Goal: Obtain resource: Download file/media

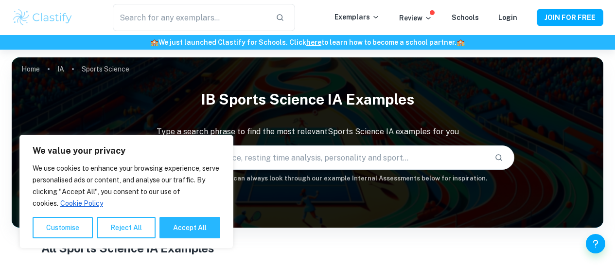
scroll to position [209, 0]
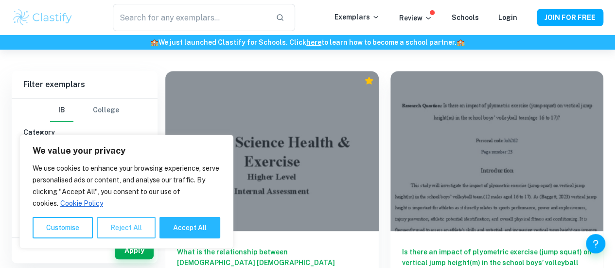
click at [119, 231] on button "Reject All" at bounding box center [126, 227] width 59 height 21
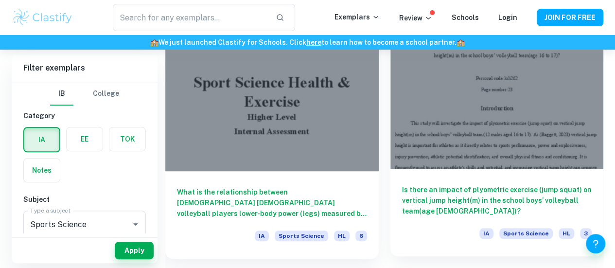
scroll to position [266, 0]
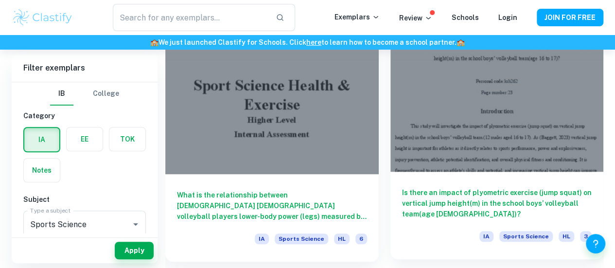
click at [390, 89] on div at bounding box center [496, 92] width 213 height 160
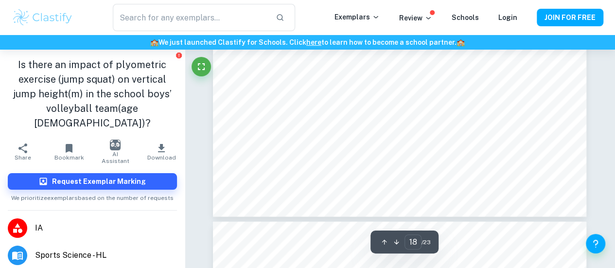
scroll to position [8650, 0]
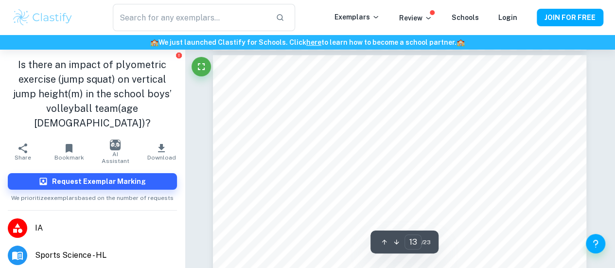
type input "12"
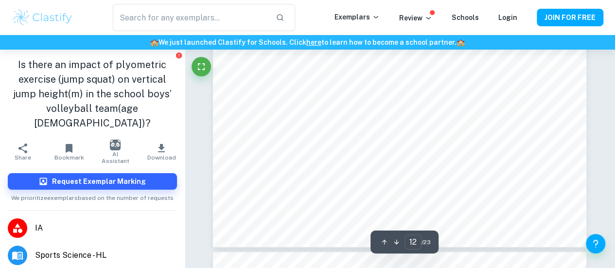
scroll to position [5816, 0]
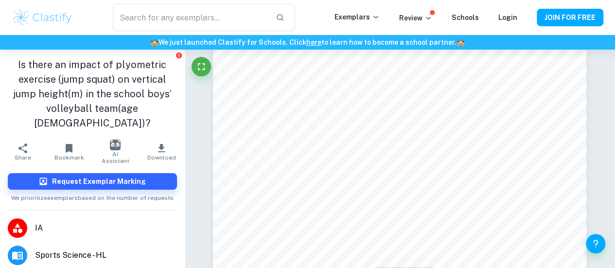
click at [158, 154] on span "Download" at bounding box center [161, 157] width 29 height 7
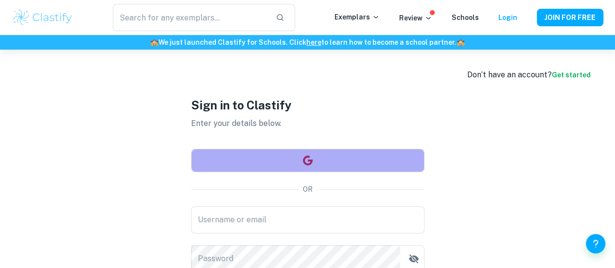
click at [318, 168] on button "button" at bounding box center [307, 160] width 233 height 23
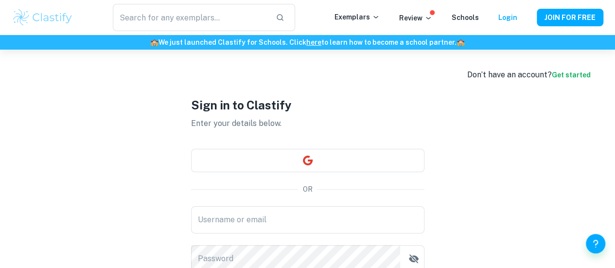
scroll to position [104, 0]
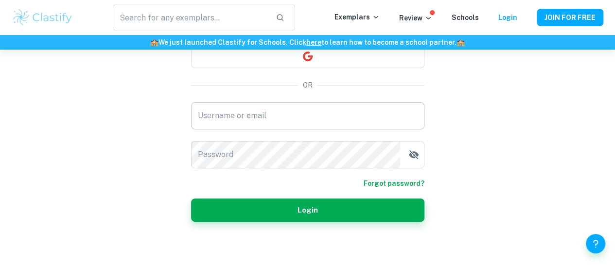
click at [215, 118] on input "Username or email" at bounding box center [307, 115] width 233 height 27
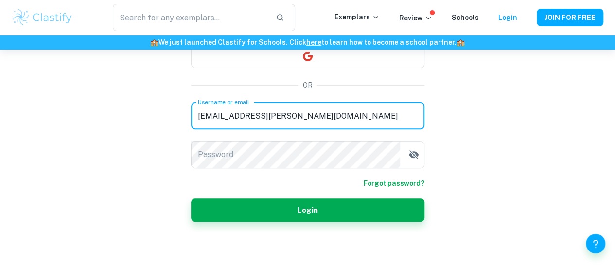
type input "[EMAIL_ADDRESS][PERSON_NAME][DOMAIN_NAME]"
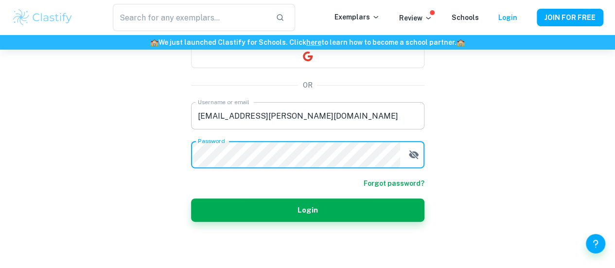
click at [191, 198] on button "Login" at bounding box center [307, 209] width 233 height 23
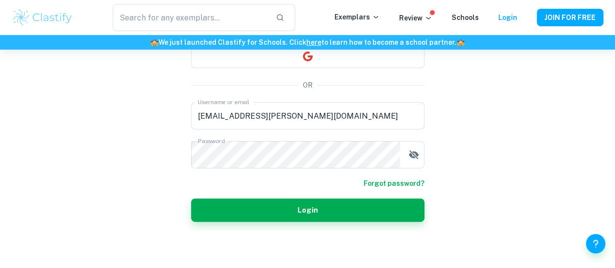
click at [402, 223] on div "Sign in to Clastify Enter your details below. OR Username or email [EMAIL_ADDRE…" at bounding box center [307, 107] width 233 height 323
click at [394, 186] on link "Forgot password?" at bounding box center [394, 183] width 61 height 11
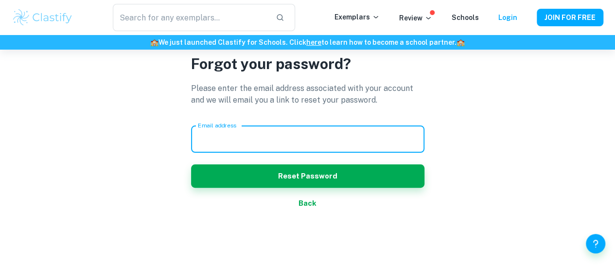
click at [333, 144] on input "Email address" at bounding box center [307, 138] width 233 height 27
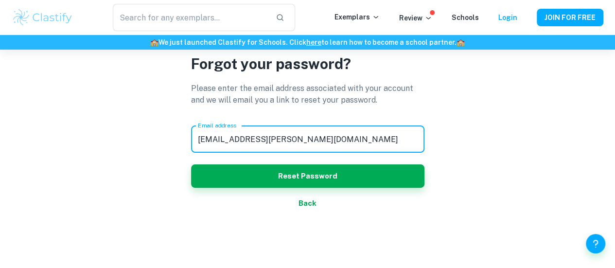
type input "[EMAIL_ADDRESS][PERSON_NAME][DOMAIN_NAME]"
click at [191, 164] on button "Reset Password" at bounding box center [307, 175] width 233 height 23
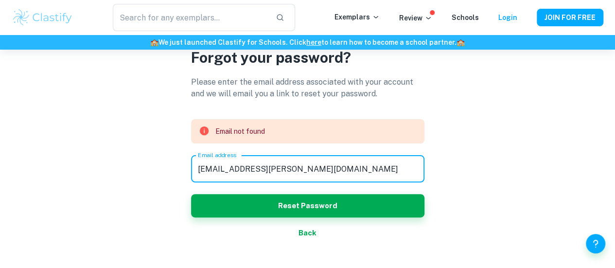
click at [309, 230] on div "Forgot your password? Please enter the email address associated with your accou…" at bounding box center [307, 145] width 233 height 291
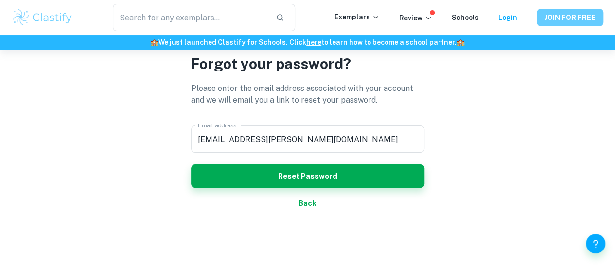
click at [545, 16] on button "JOIN FOR FREE" at bounding box center [570, 17] width 67 height 17
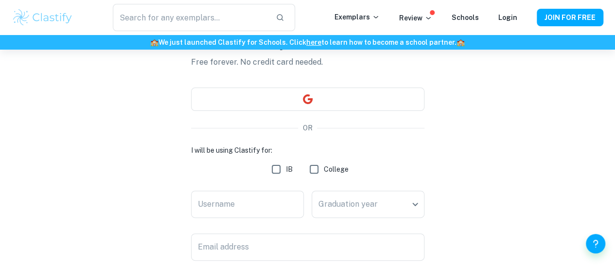
scroll to position [63, 0]
click at [277, 169] on input "IB" at bounding box center [275, 167] width 19 height 19
checkbox input "true"
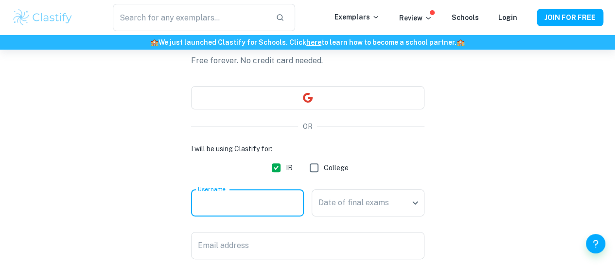
click at [255, 202] on input "Username" at bounding box center [247, 202] width 113 height 27
type input "kiaco001"
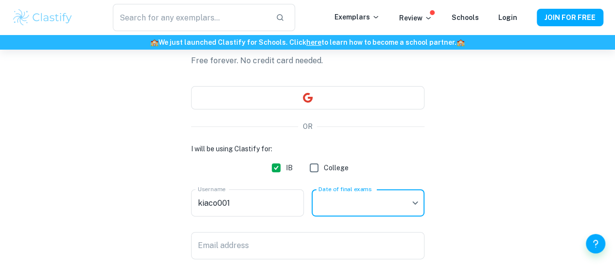
click at [411, 205] on body "We value your privacy We use cookies to enhance your browsing experience, serve…" at bounding box center [307, 121] width 615 height 268
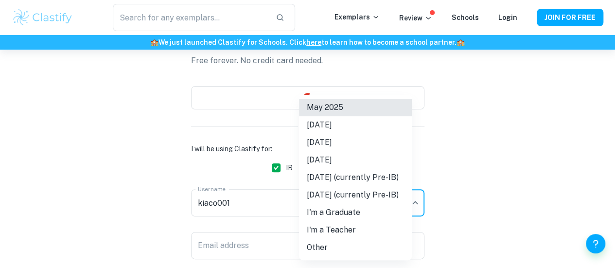
click at [370, 227] on li "I'm a Teacher" at bounding box center [355, 229] width 113 height 17
type input "Teacher"
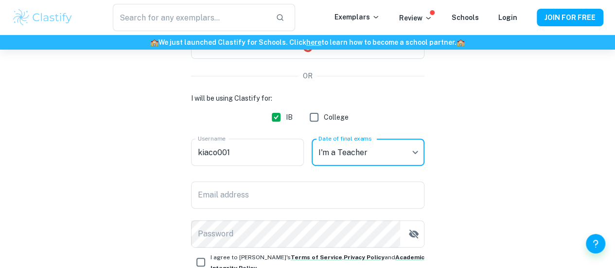
scroll to position [122, 0]
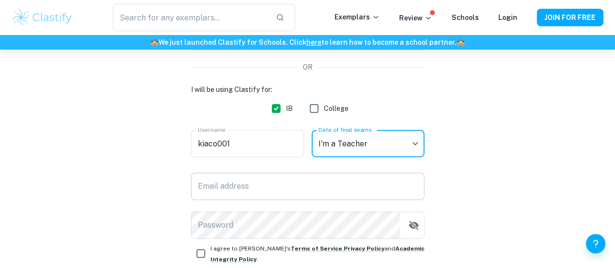
click at [381, 187] on input "Email address" at bounding box center [307, 186] width 233 height 27
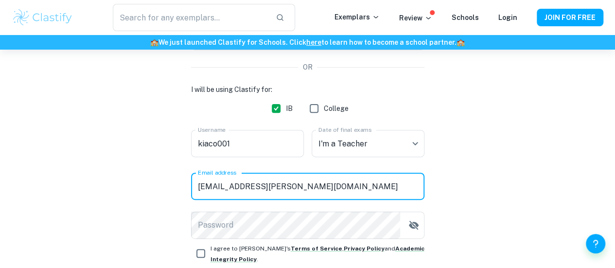
type input "[EMAIL_ADDRESS][PERSON_NAME][DOMAIN_NAME]"
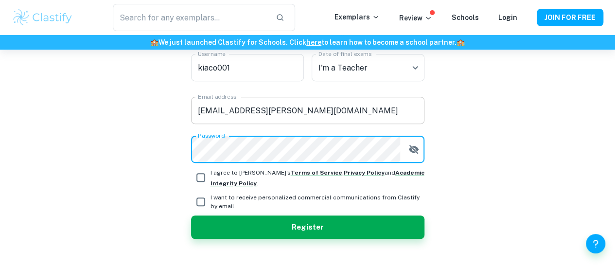
scroll to position [215, 0]
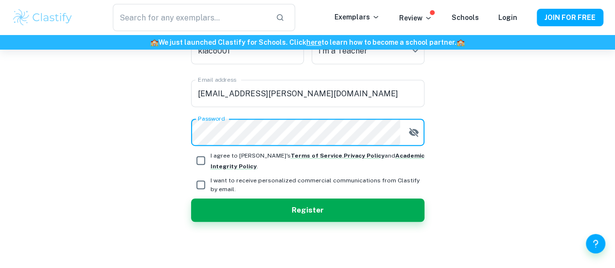
click at [204, 157] on input "I agree to [PERSON_NAME]'s Terms of Service , Privacy Policy and Academic Integ…" at bounding box center [200, 160] width 19 height 19
checkbox input "true"
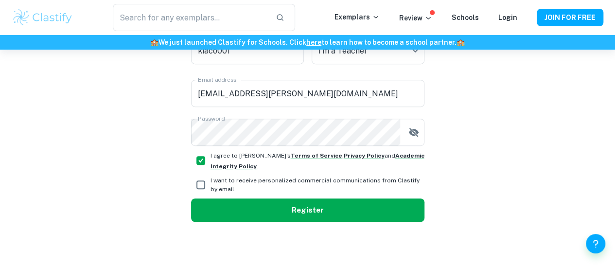
click at [221, 208] on button "Register" at bounding box center [307, 209] width 233 height 23
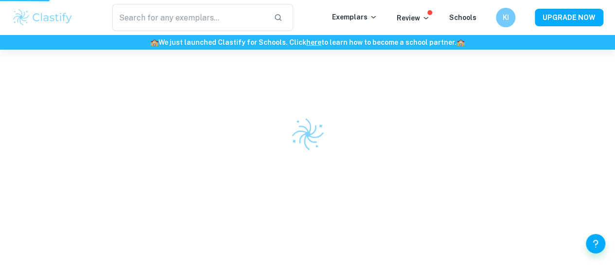
scroll to position [50, 0]
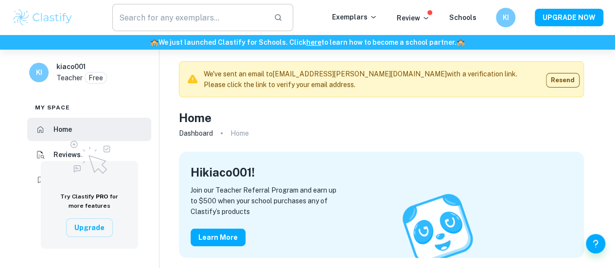
click at [206, 17] on input "text" at bounding box center [189, 17] width 154 height 27
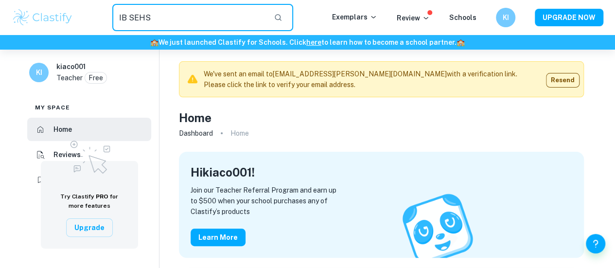
type input "IB SEHS"
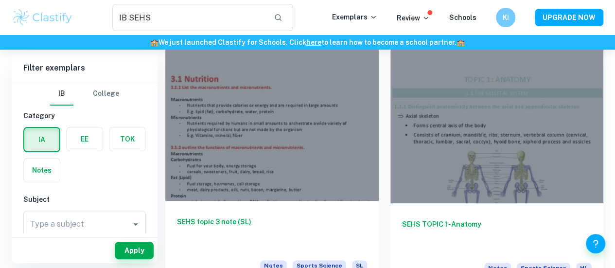
scroll to position [63, 0]
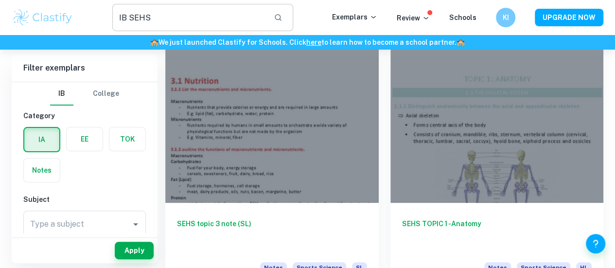
click at [222, 25] on input "IB SEHS" at bounding box center [189, 17] width 154 height 27
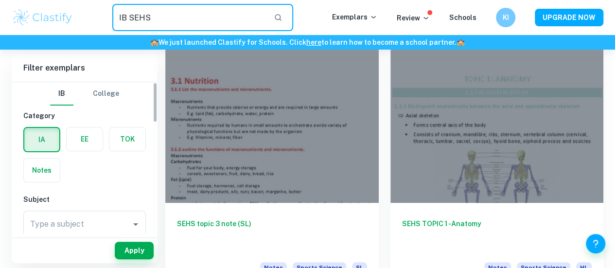
click at [45, 142] on label "button" at bounding box center [41, 139] width 35 height 23
click at [0, 0] on input "radio" at bounding box center [0, 0] width 0 height 0
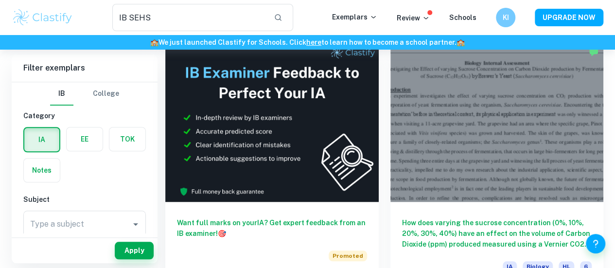
scroll to position [474, 0]
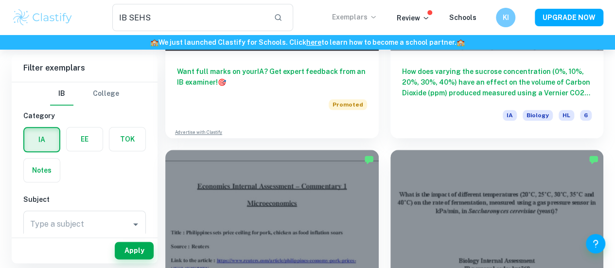
click at [366, 19] on p "Exemplars" at bounding box center [354, 17] width 45 height 11
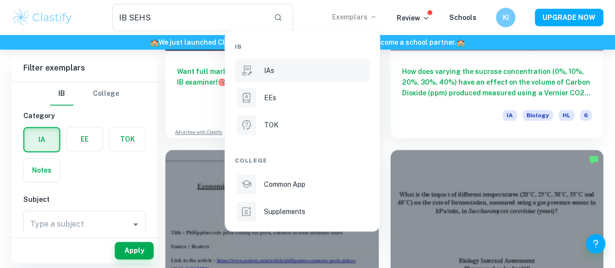
click at [271, 70] on p "IAs" at bounding box center [269, 70] width 10 height 11
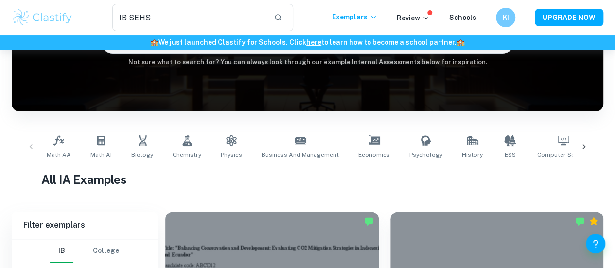
scroll to position [119, 0]
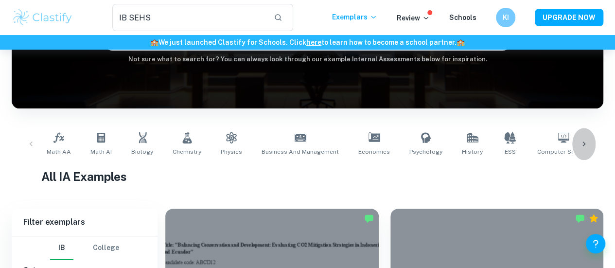
click at [590, 146] on div at bounding box center [583, 144] width 23 height 32
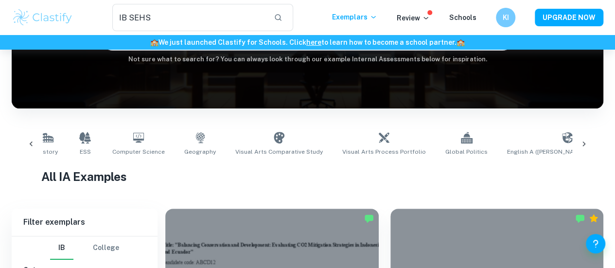
scroll to position [0, 456]
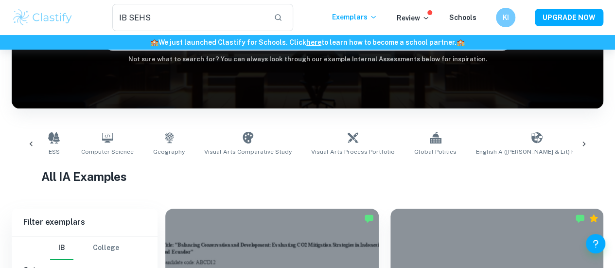
click at [590, 146] on div at bounding box center [583, 144] width 23 height 32
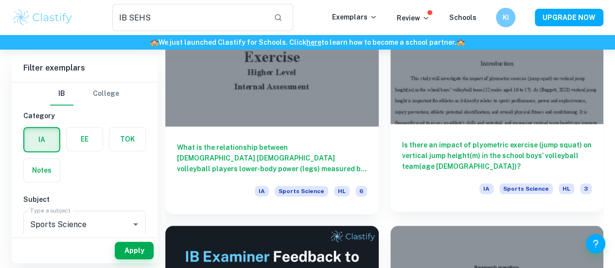
scroll to position [317, 0]
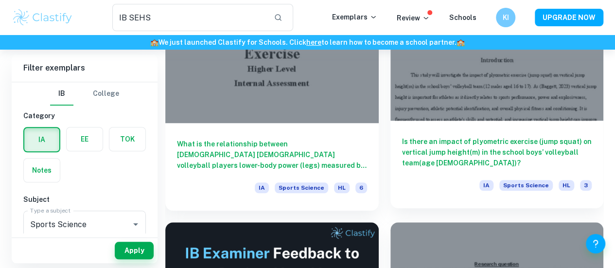
click at [391, 121] on div "Is there an impact of plyometric exercise (jump squat) on vertical jump height(…" at bounding box center [496, 164] width 213 height 87
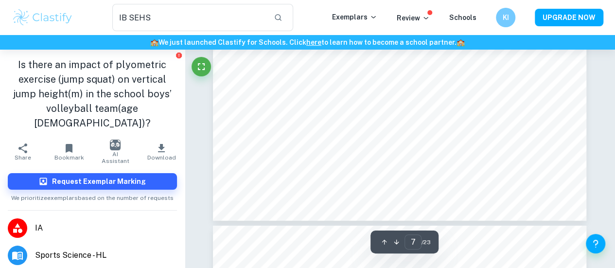
scroll to position [3370, 0]
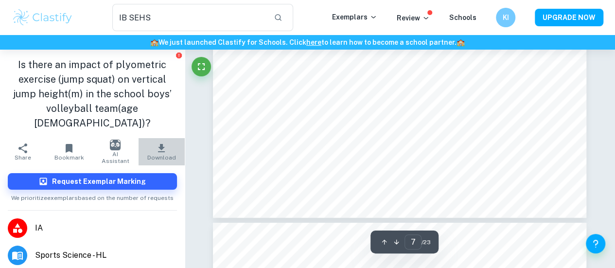
click at [162, 154] on span "Download" at bounding box center [161, 157] width 29 height 7
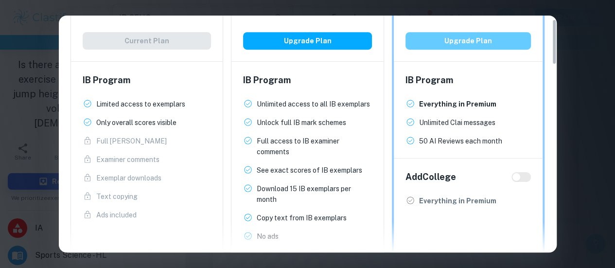
scroll to position [0, 0]
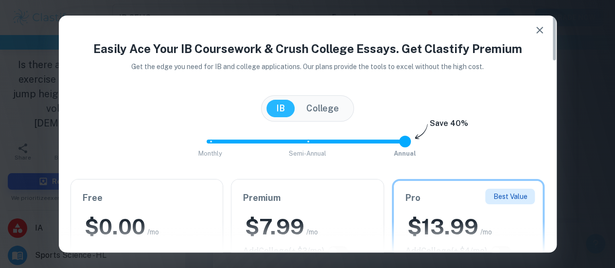
click at [539, 33] on icon "button" at bounding box center [540, 30] width 12 height 12
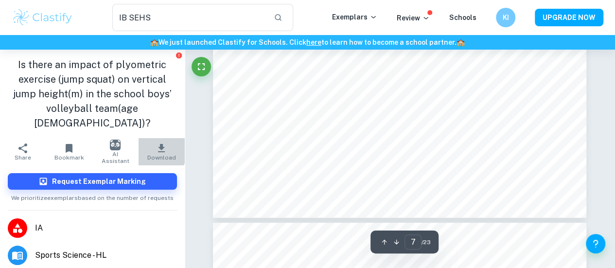
click at [146, 138] on button "Download" at bounding box center [162, 151] width 46 height 27
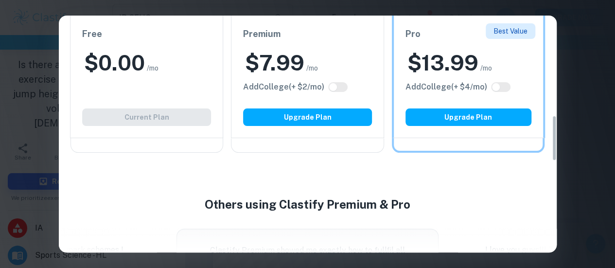
scroll to position [516, 0]
click at [118, 106] on div "Free $ 0.00 /mo Add College (+ $ 2 /mo) Current Plan" at bounding box center [146, 77] width 153 height 122
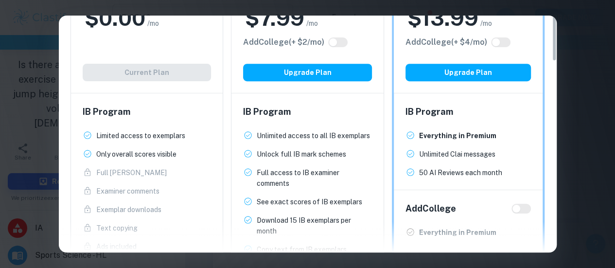
scroll to position [0, 0]
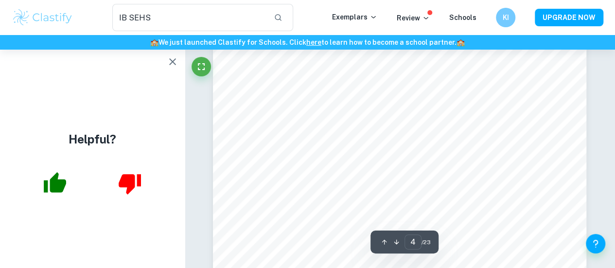
type input "3"
click at [171, 66] on icon "button" at bounding box center [173, 62] width 12 height 12
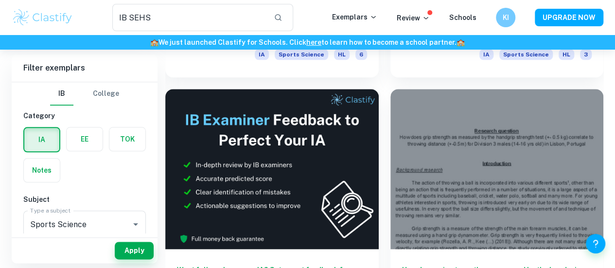
scroll to position [451, 0]
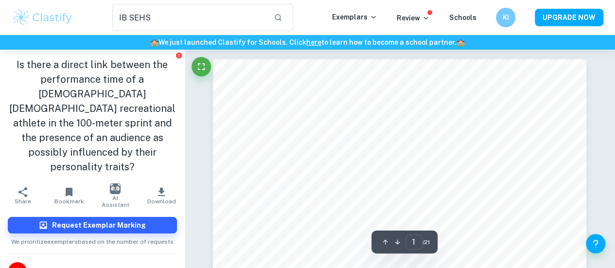
click at [152, 198] on span "Download" at bounding box center [161, 201] width 29 height 7
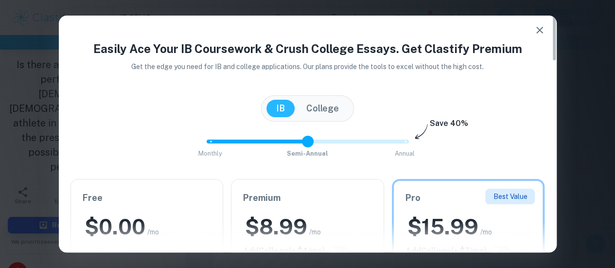
type input "0"
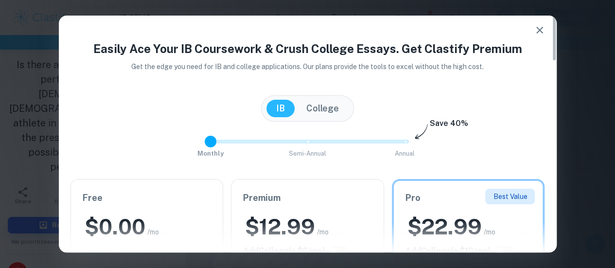
drag, startPoint x: 401, startPoint y: 144, endPoint x: 204, endPoint y: 147, distance: 196.9
click at [205, 147] on span at bounding box center [211, 142] width 12 height 12
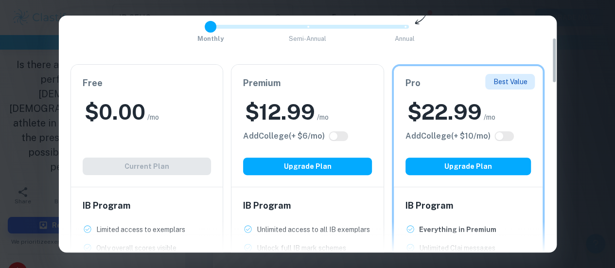
click at [144, 113] on h2 "$ 0.00" at bounding box center [115, 112] width 61 height 29
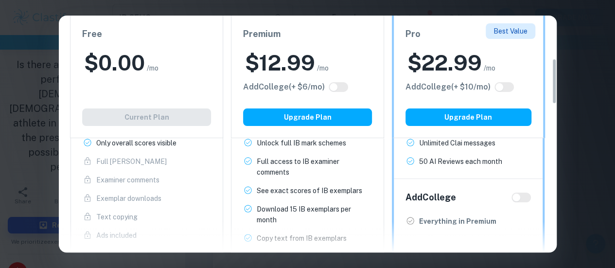
click at [92, 107] on div "Free $ 0.00 /mo Add College (+ $ 2 /mo) Current Plan" at bounding box center [146, 77] width 153 height 122
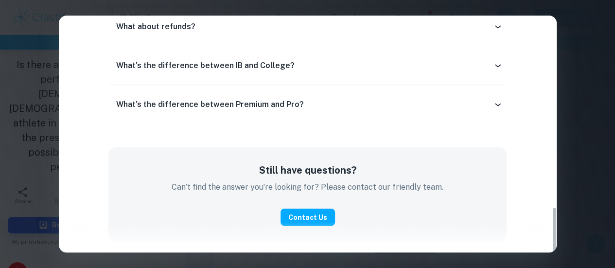
scroll to position [171, 0]
click at [563, 17] on div "Easily Ace Your IB Coursework & Crush College Essays. Get Clastify Premium Get …" at bounding box center [307, 134] width 615 height 268
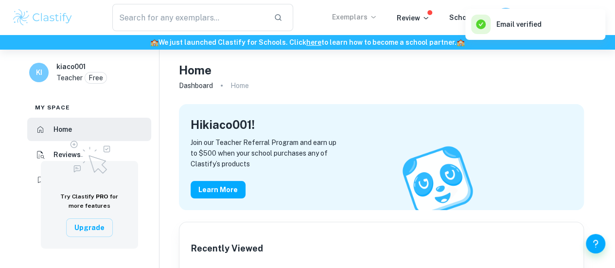
click at [363, 18] on p "Exemplars" at bounding box center [354, 17] width 45 height 11
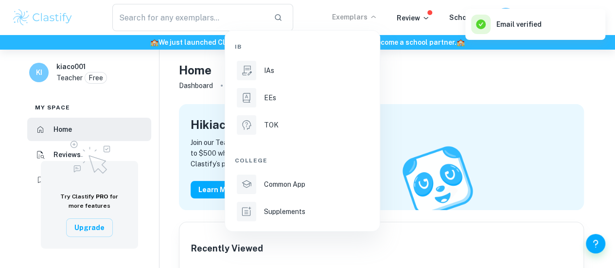
click at [388, 78] on div at bounding box center [307, 134] width 615 height 268
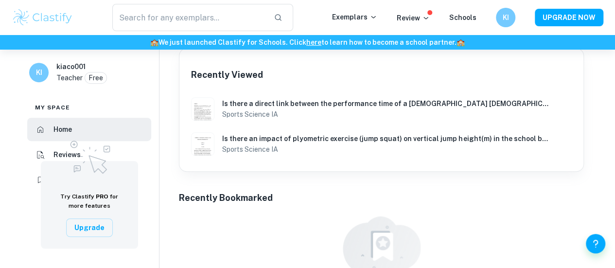
scroll to position [176, 0]
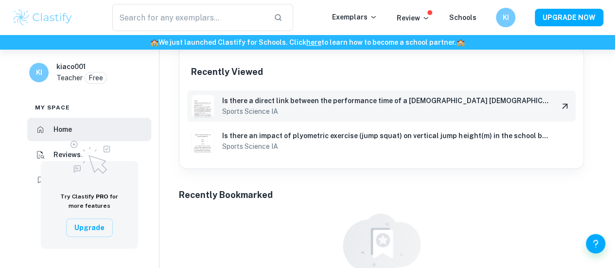
click at [275, 111] on h6 "Sports Science IA" at bounding box center [386, 111] width 328 height 11
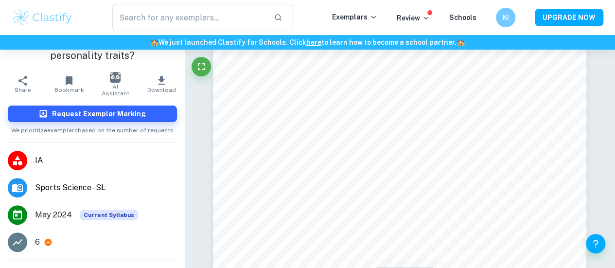
scroll to position [146, 0]
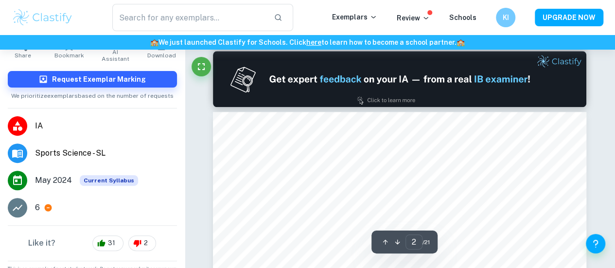
type input "1"
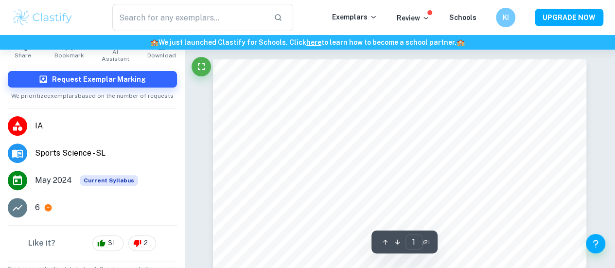
scroll to position [0, 0]
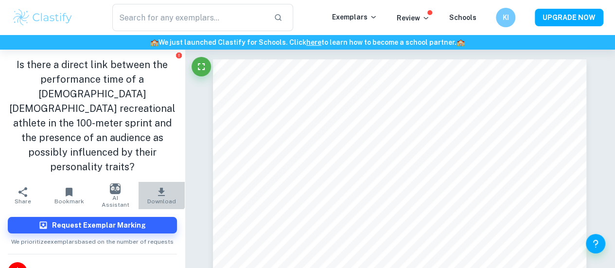
click at [158, 188] on icon "button" at bounding box center [161, 192] width 7 height 8
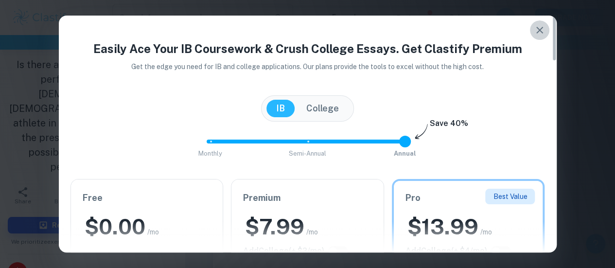
click at [544, 29] on icon "button" at bounding box center [540, 30] width 12 height 12
